Goal: Manage account settings

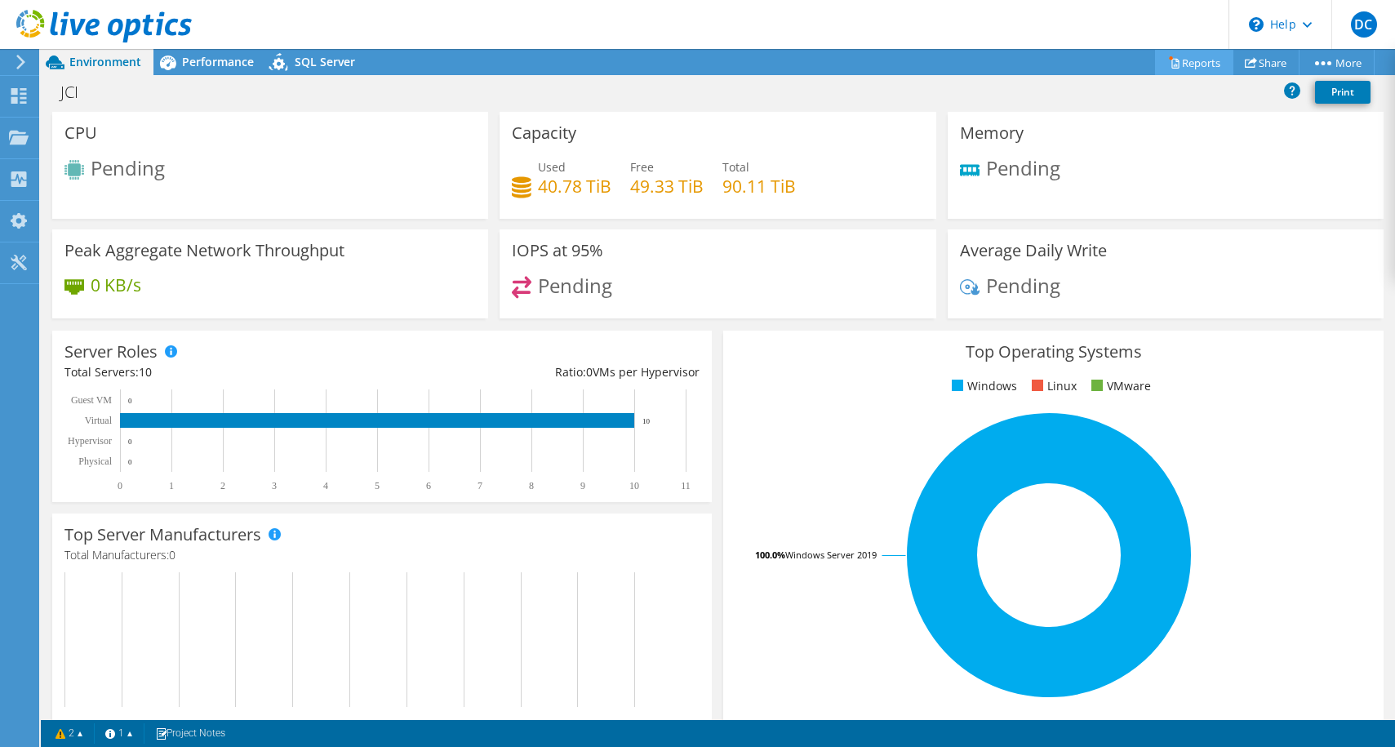
click at [1169, 56] on icon at bounding box center [1174, 62] width 12 height 12
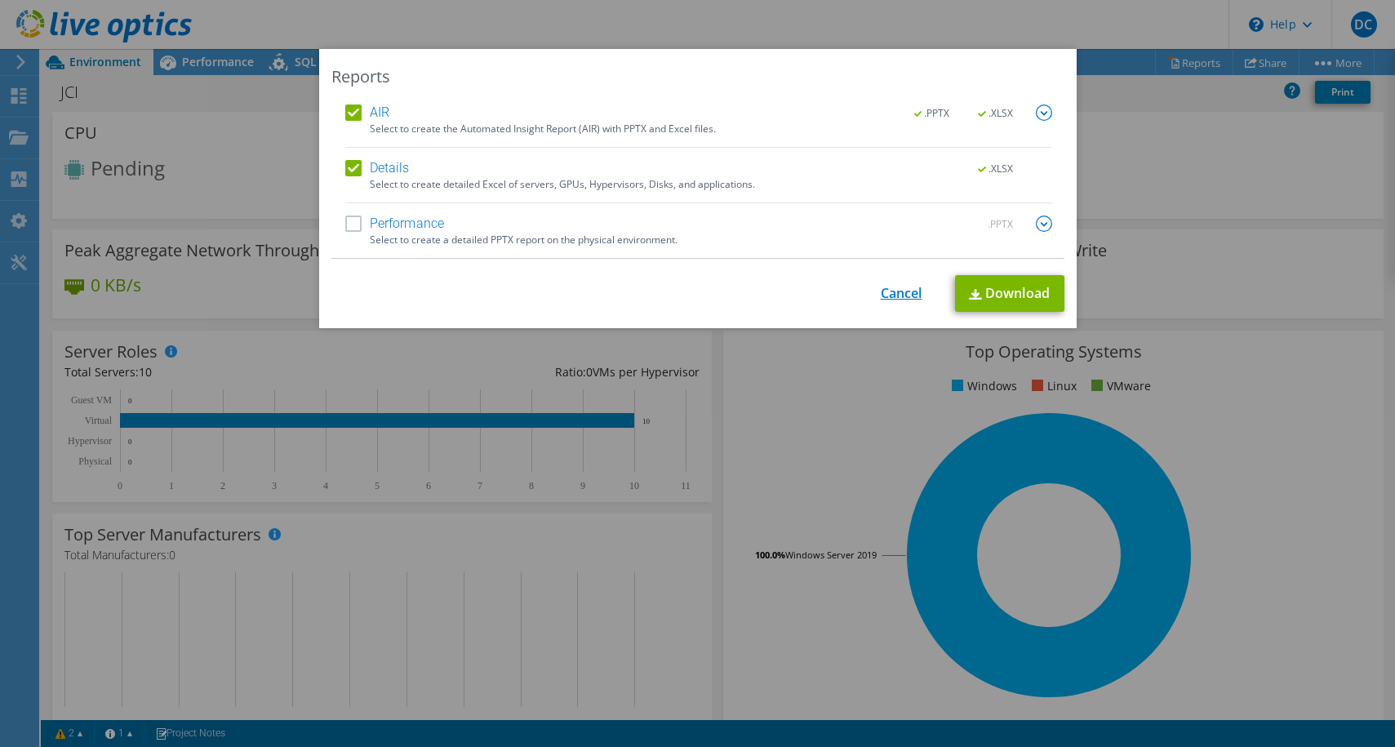
click at [889, 291] on link "Cancel" at bounding box center [902, 294] width 42 height 16
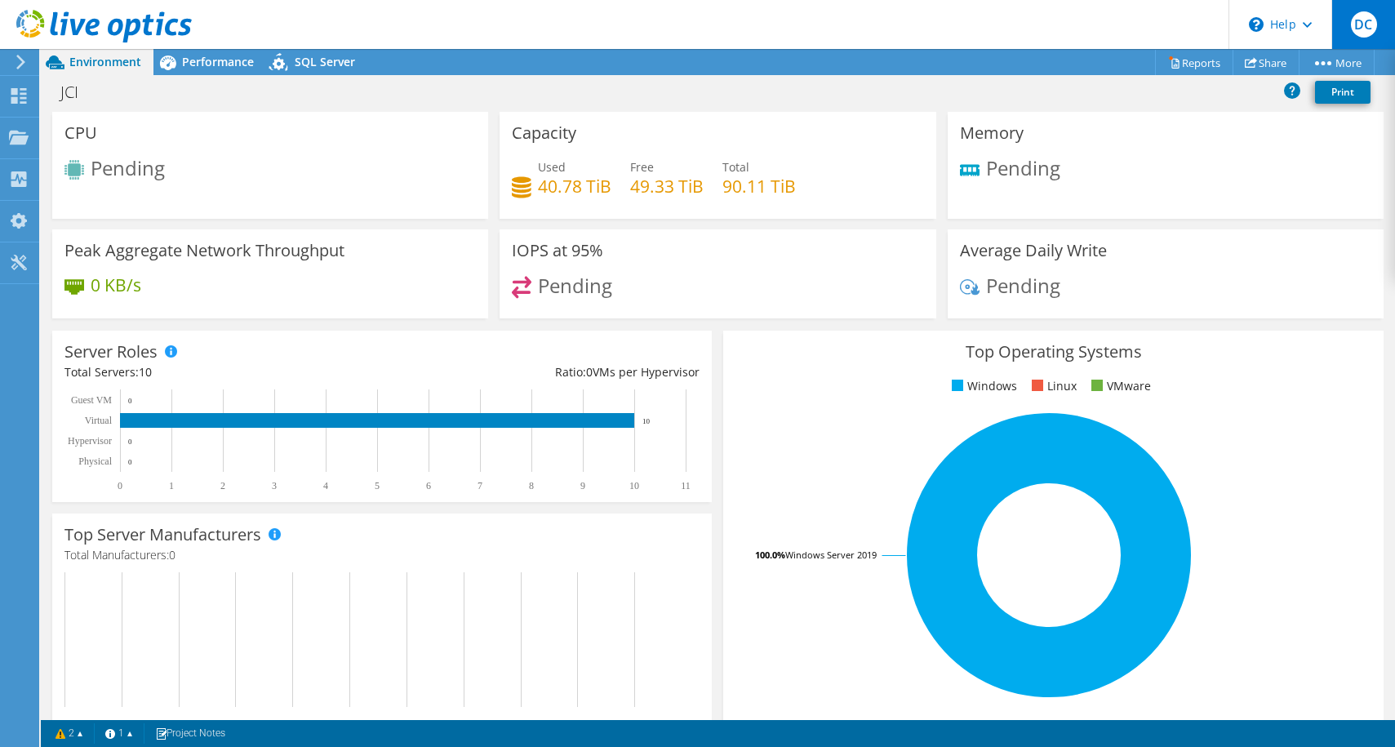
click at [1360, 27] on span "DC" at bounding box center [1364, 24] width 26 height 26
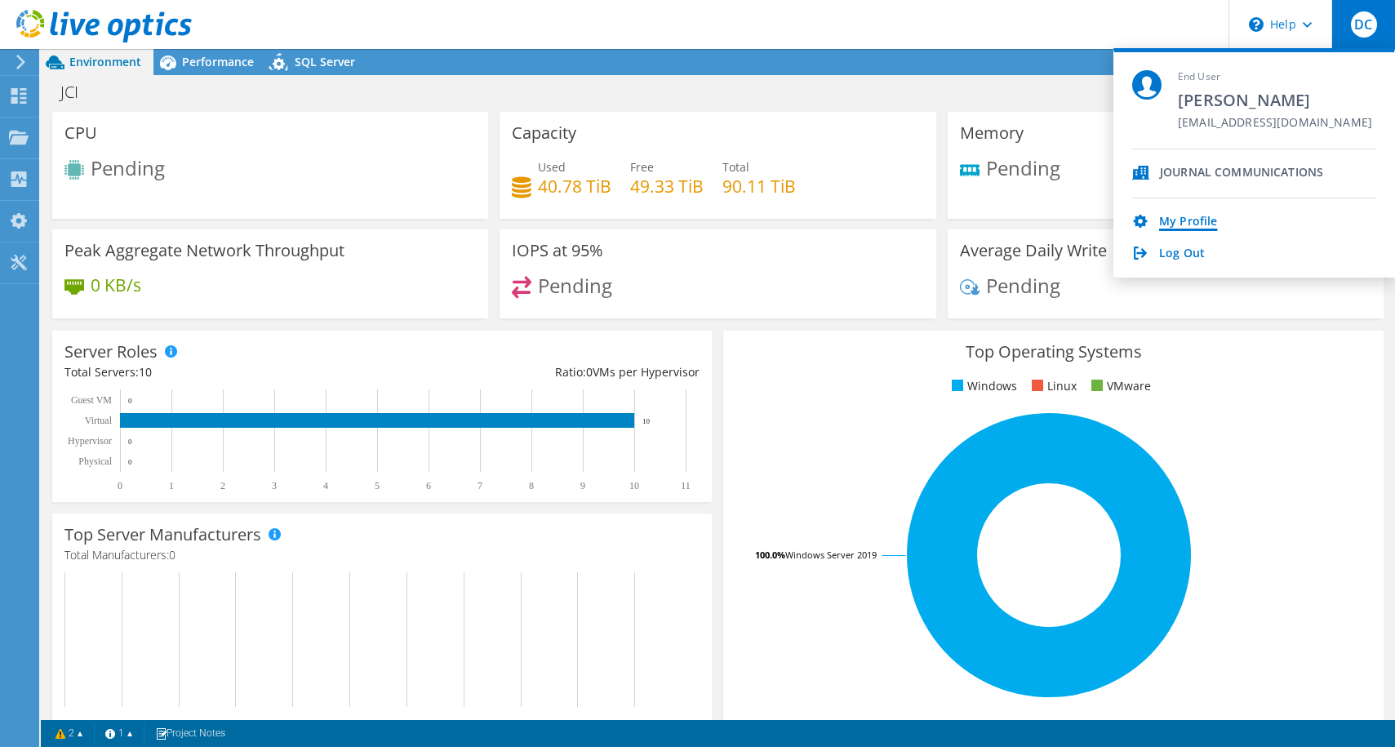
click at [1196, 222] on link "My Profile" at bounding box center [1188, 223] width 58 height 16
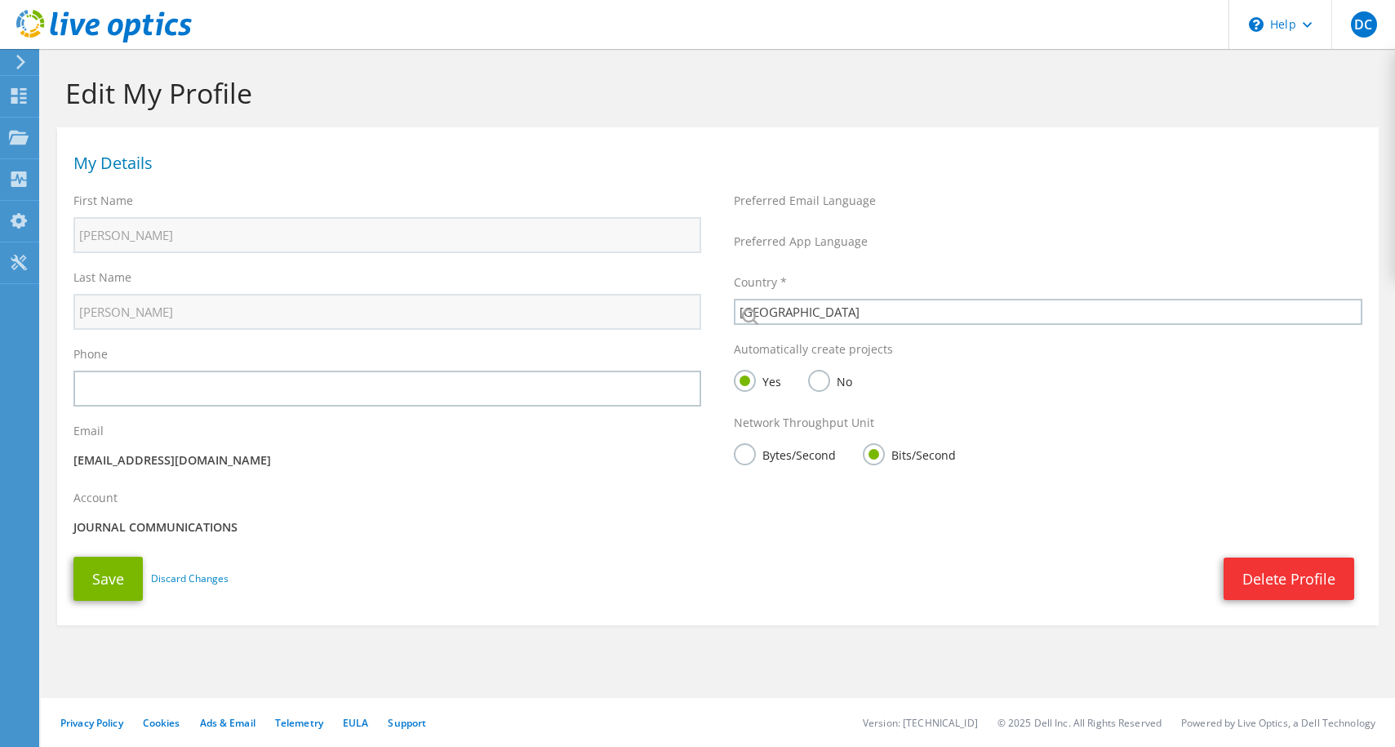
select select "224"
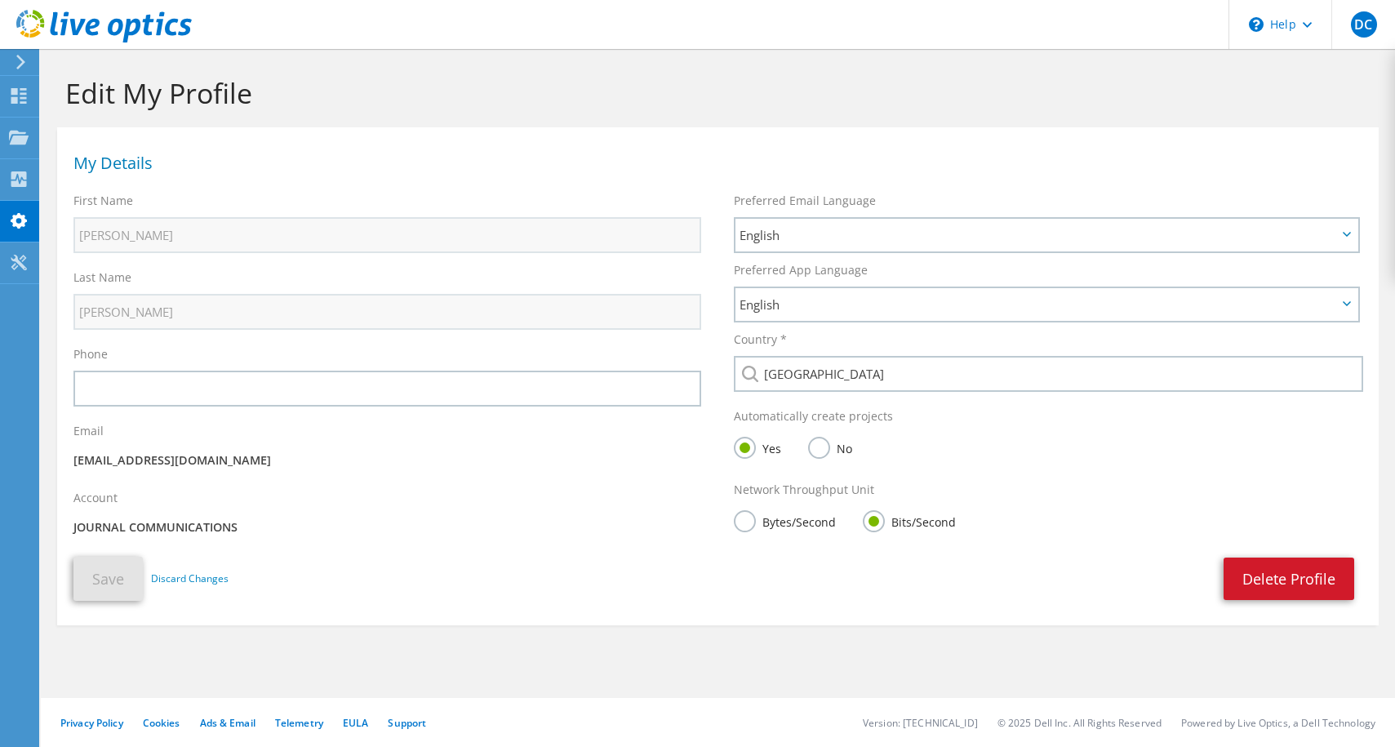
click at [1247, 575] on link "Delete Profile" at bounding box center [1288, 578] width 131 height 42
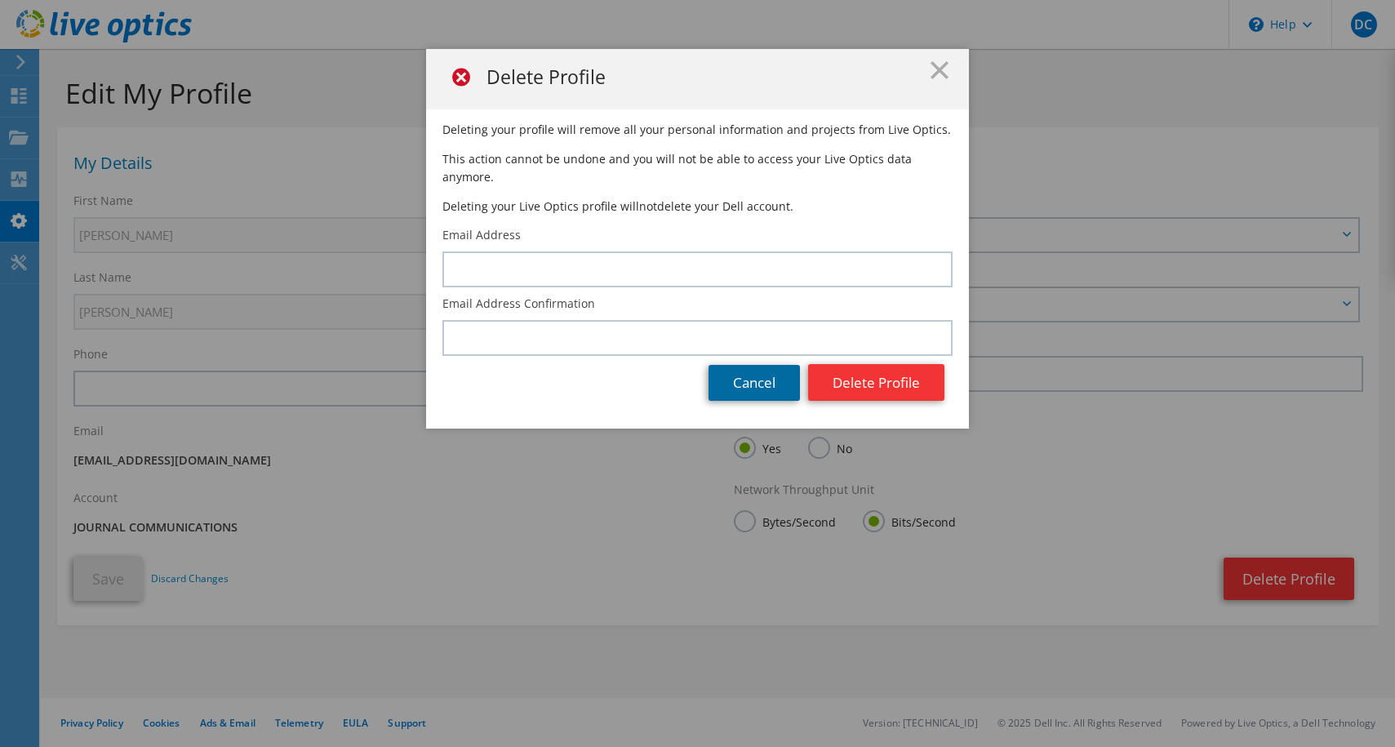
click at [750, 368] on link "Cancel" at bounding box center [753, 383] width 91 height 36
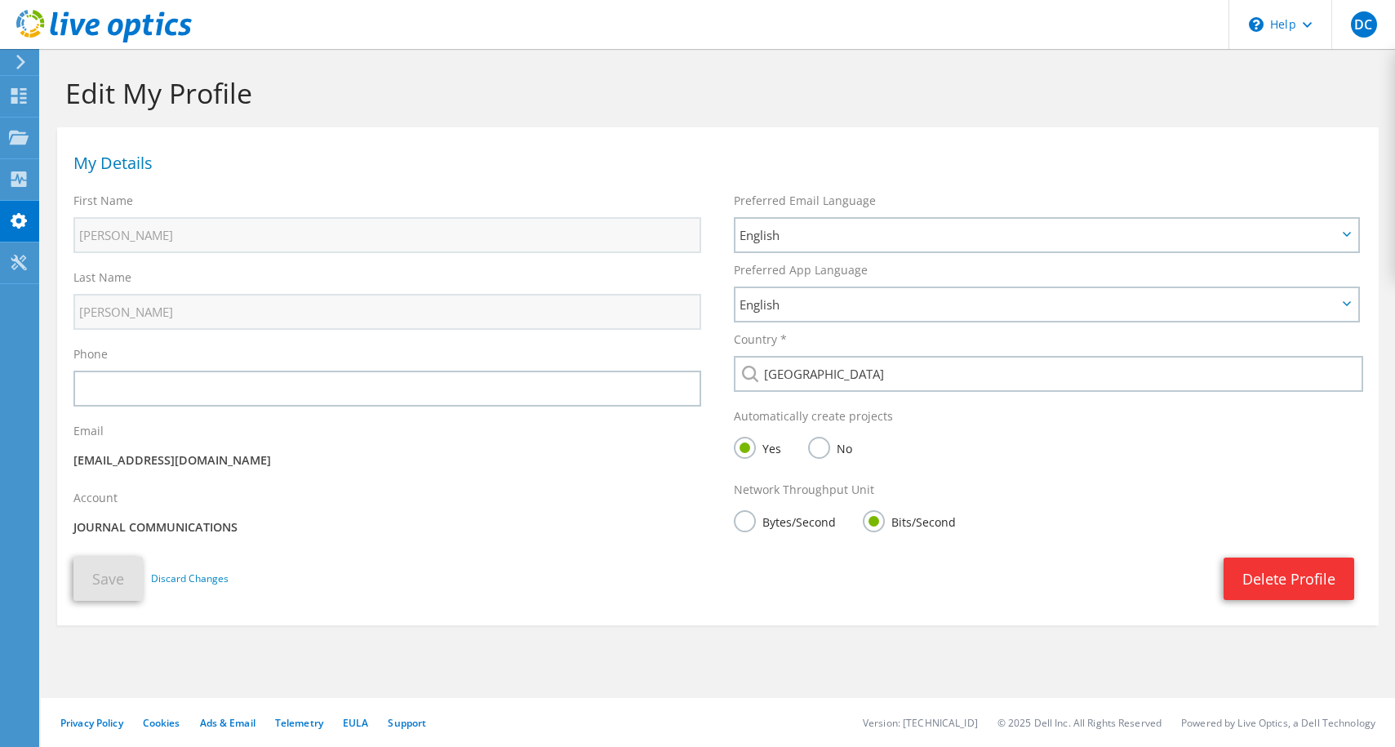
click at [157, 533] on p "JOURNAL COMMUNICATIONS" at bounding box center [387, 527] width 628 height 18
click at [119, 171] on h1 "My Details" at bounding box center [713, 163] width 1280 height 16
click at [1360, 33] on span "DC" at bounding box center [1364, 24] width 26 height 26
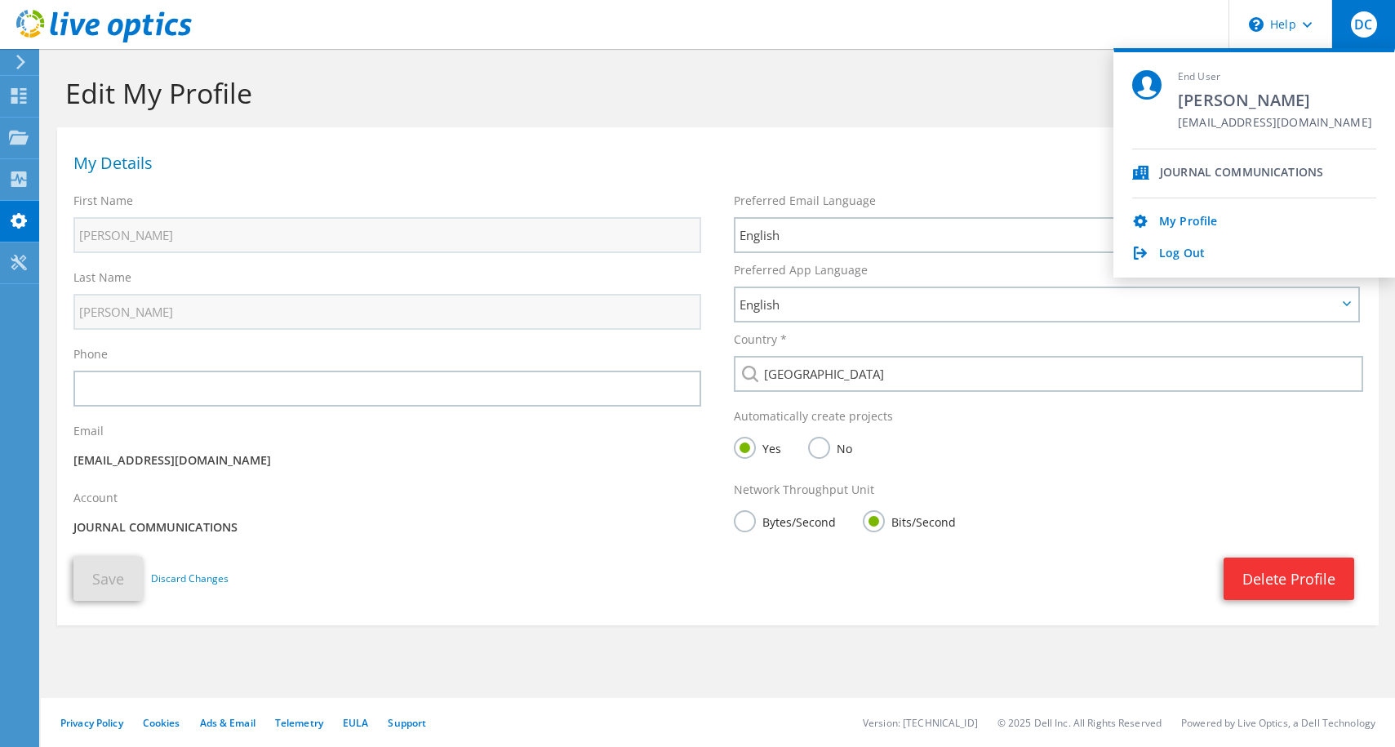
click at [1175, 173] on div "JOURNAL COMMUNICATIONS" at bounding box center [1241, 174] width 163 height 16
click at [1303, 26] on icon at bounding box center [1307, 25] width 9 height 6
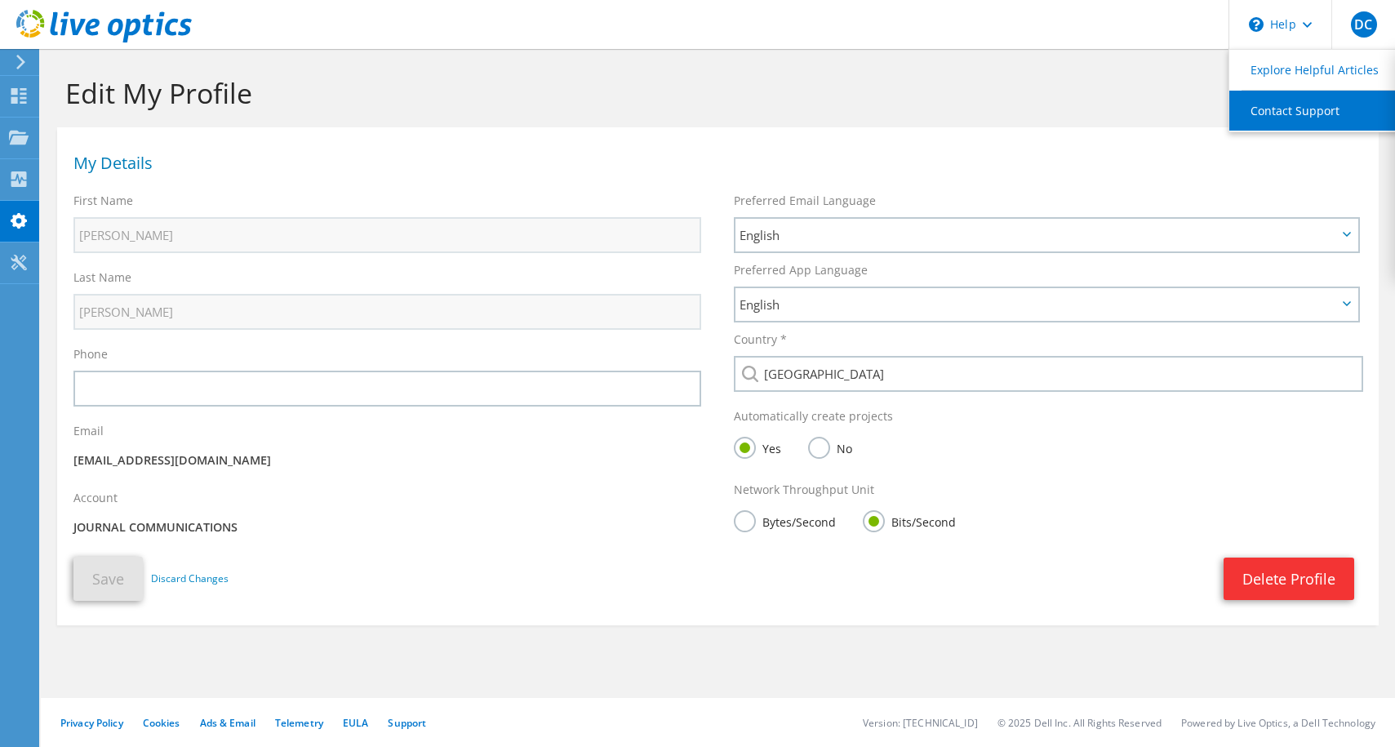
click at [1295, 104] on link "Contact Support" at bounding box center [1320, 111] width 182 height 40
